Goal: Check status: Check status

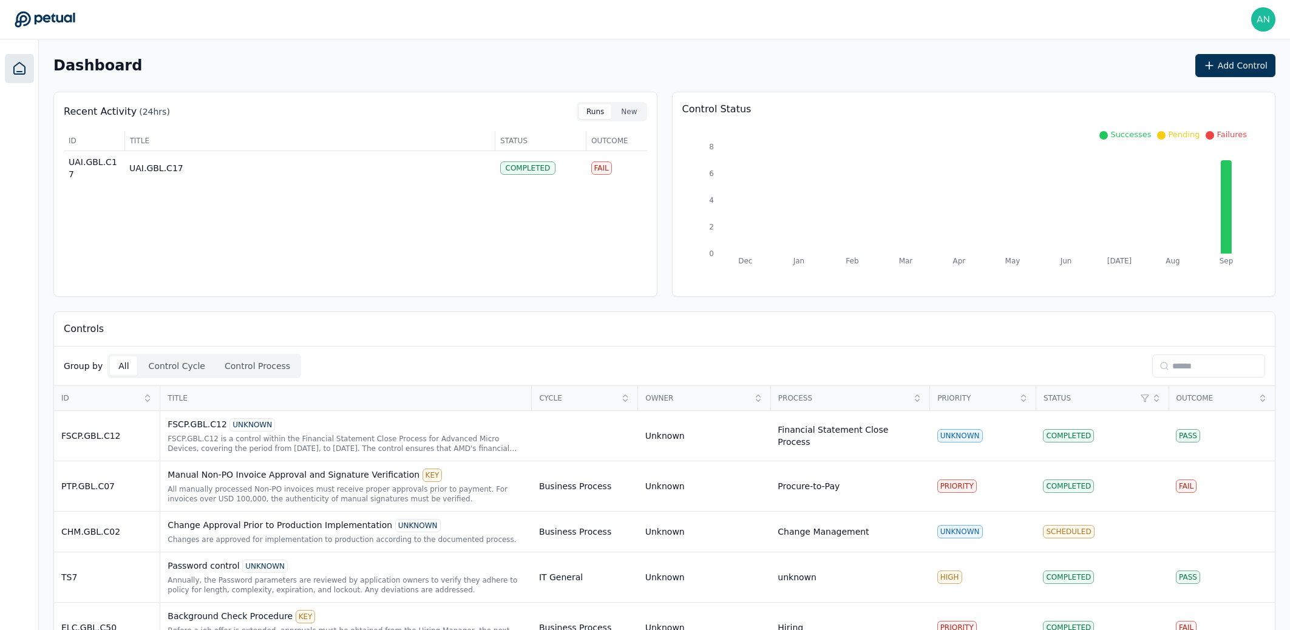
scroll to position [161, 0]
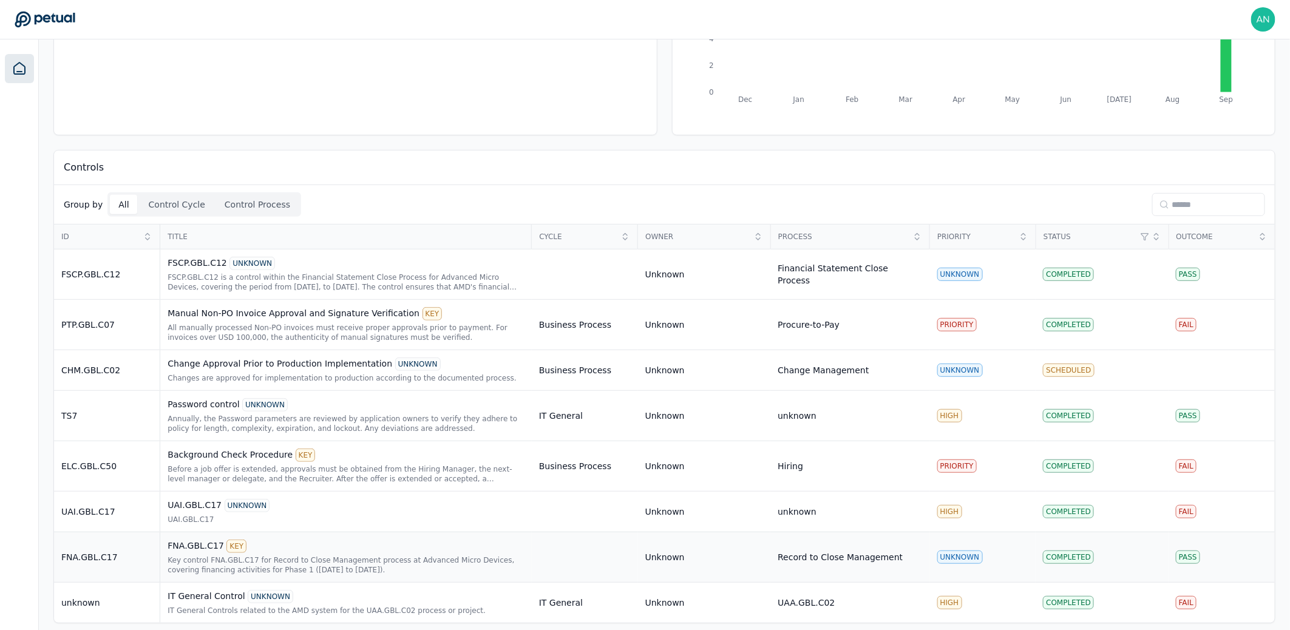
click at [249, 555] on div "Key control FNA.GBL.C17 for Record to Close Management process at Advanced Micr…" at bounding box center [346, 564] width 357 height 19
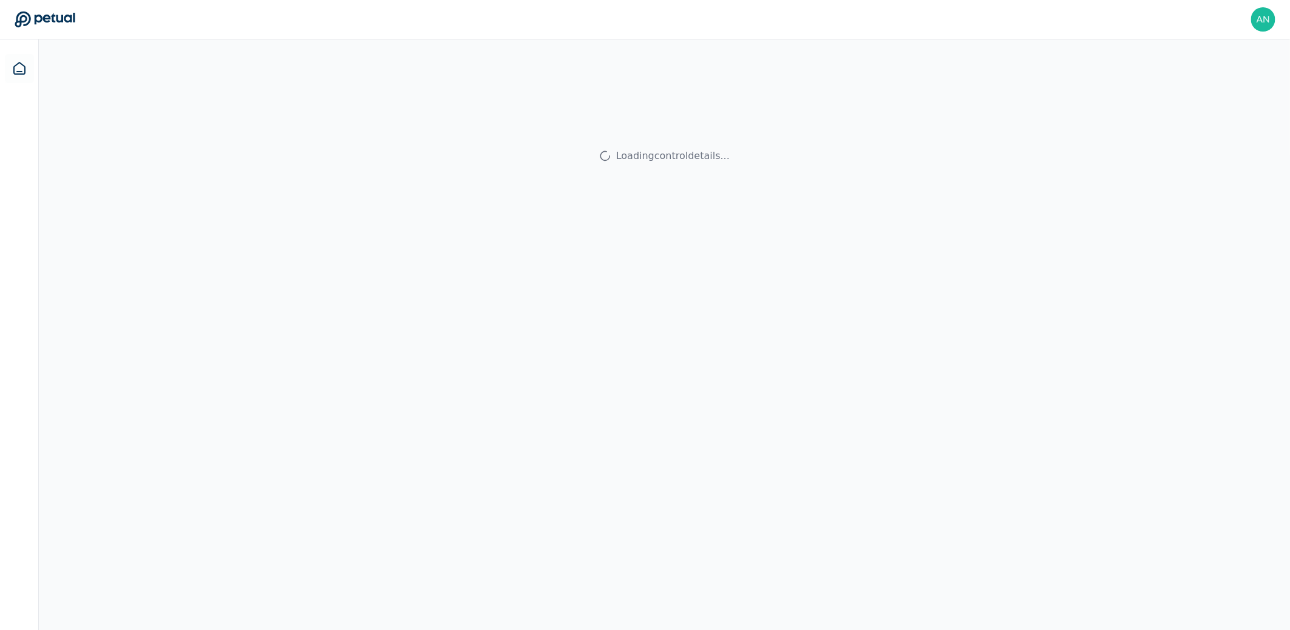
click at [238, 547] on div "Loading control details..." at bounding box center [664, 354] width 1251 height 630
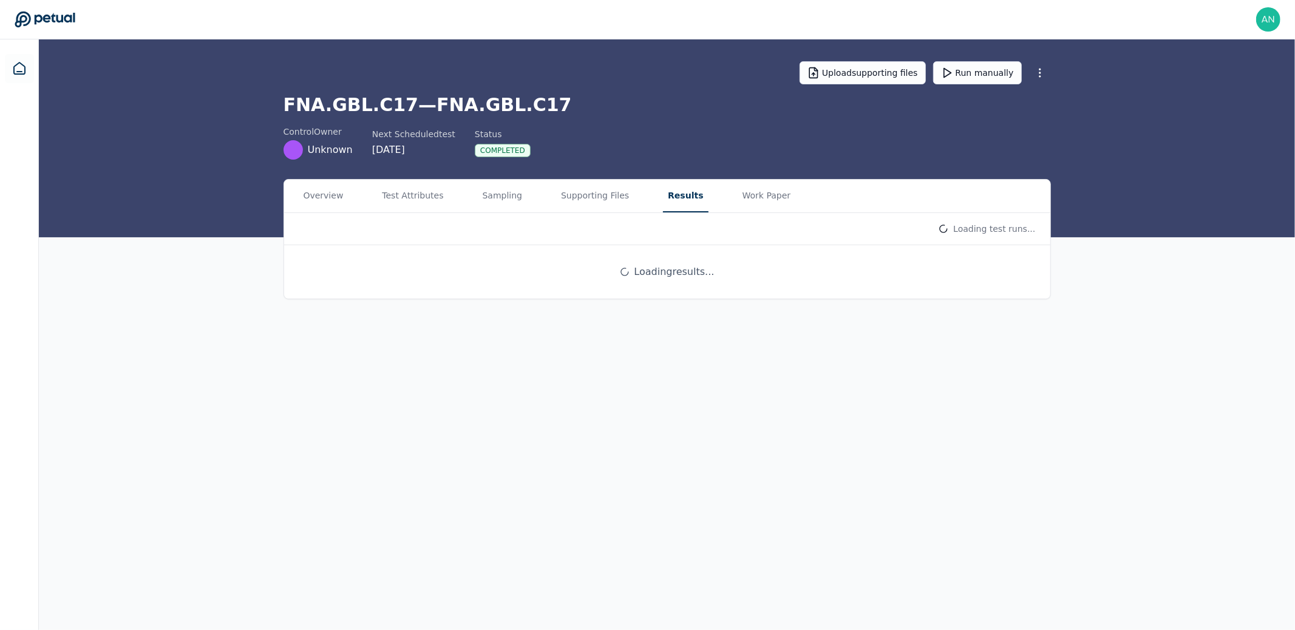
click at [663, 206] on button "Results" at bounding box center [685, 196] width 45 height 33
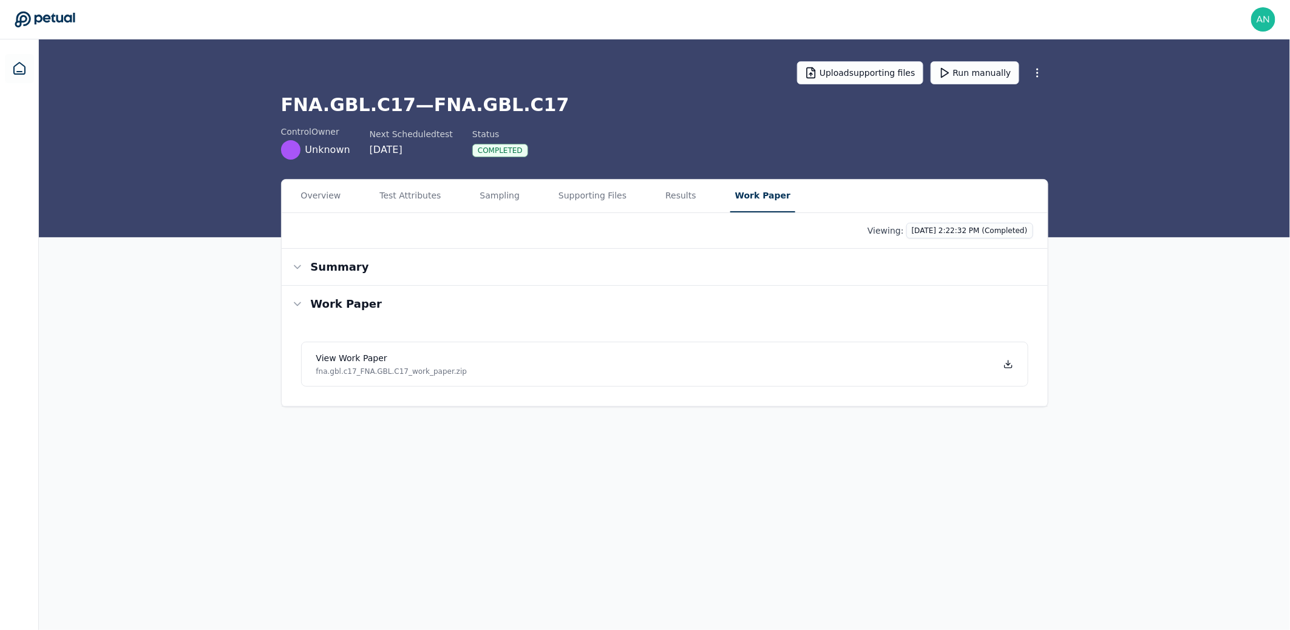
click at [756, 210] on button "Work Paper" at bounding box center [762, 196] width 65 height 33
click at [21, 70] on icon at bounding box center [19, 68] width 15 height 15
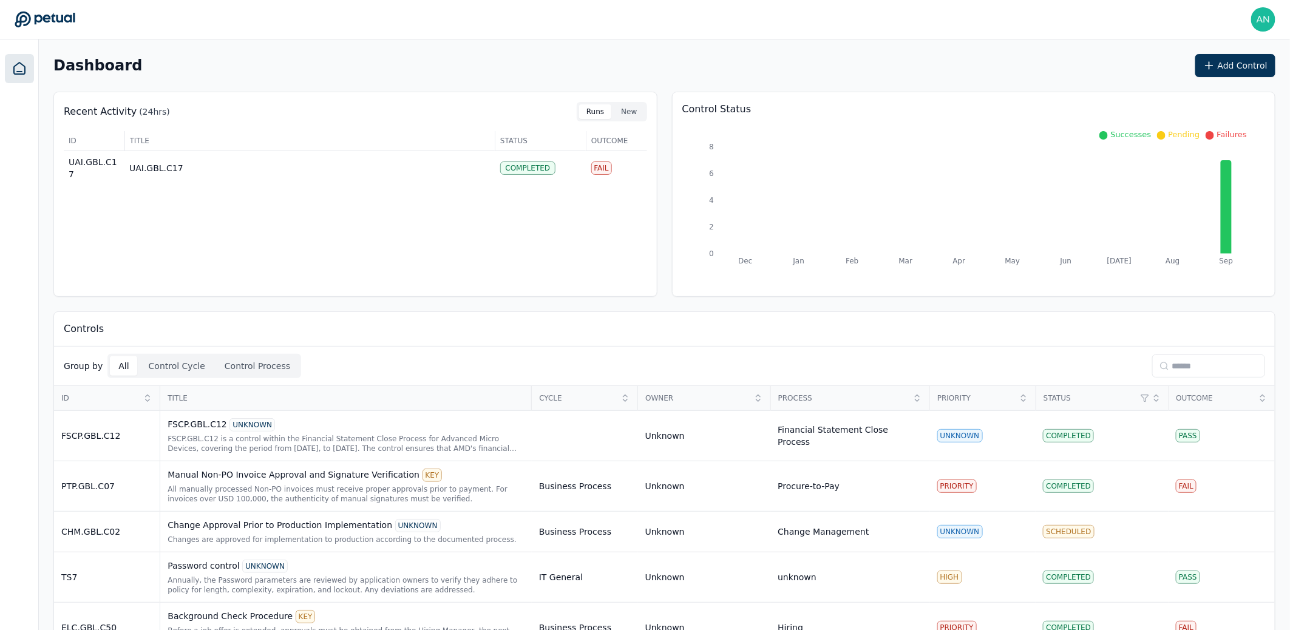
scroll to position [161, 0]
